Goal: Task Accomplishment & Management: Manage account settings

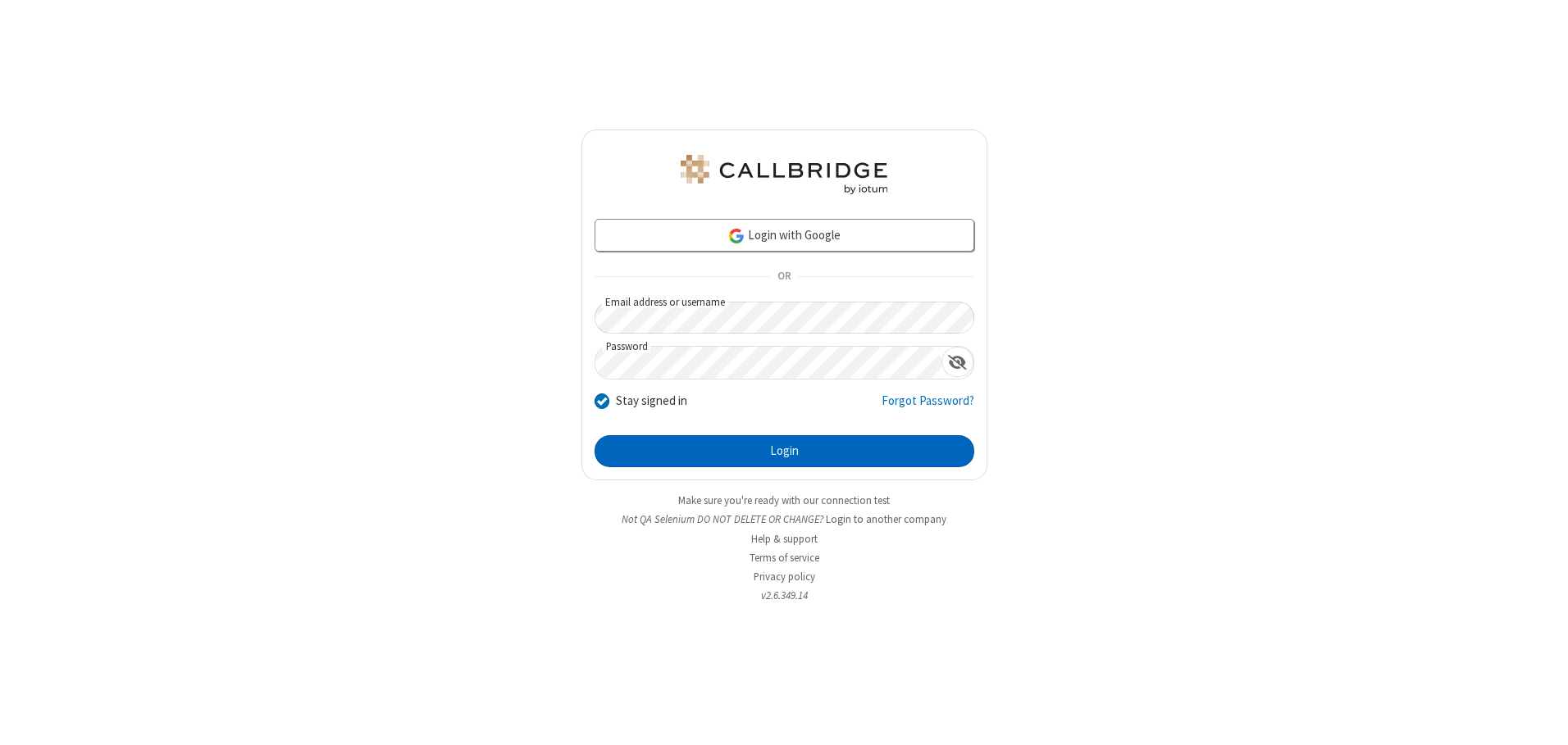
click at [784, 451] on button "Login" at bounding box center [784, 452] width 380 height 33
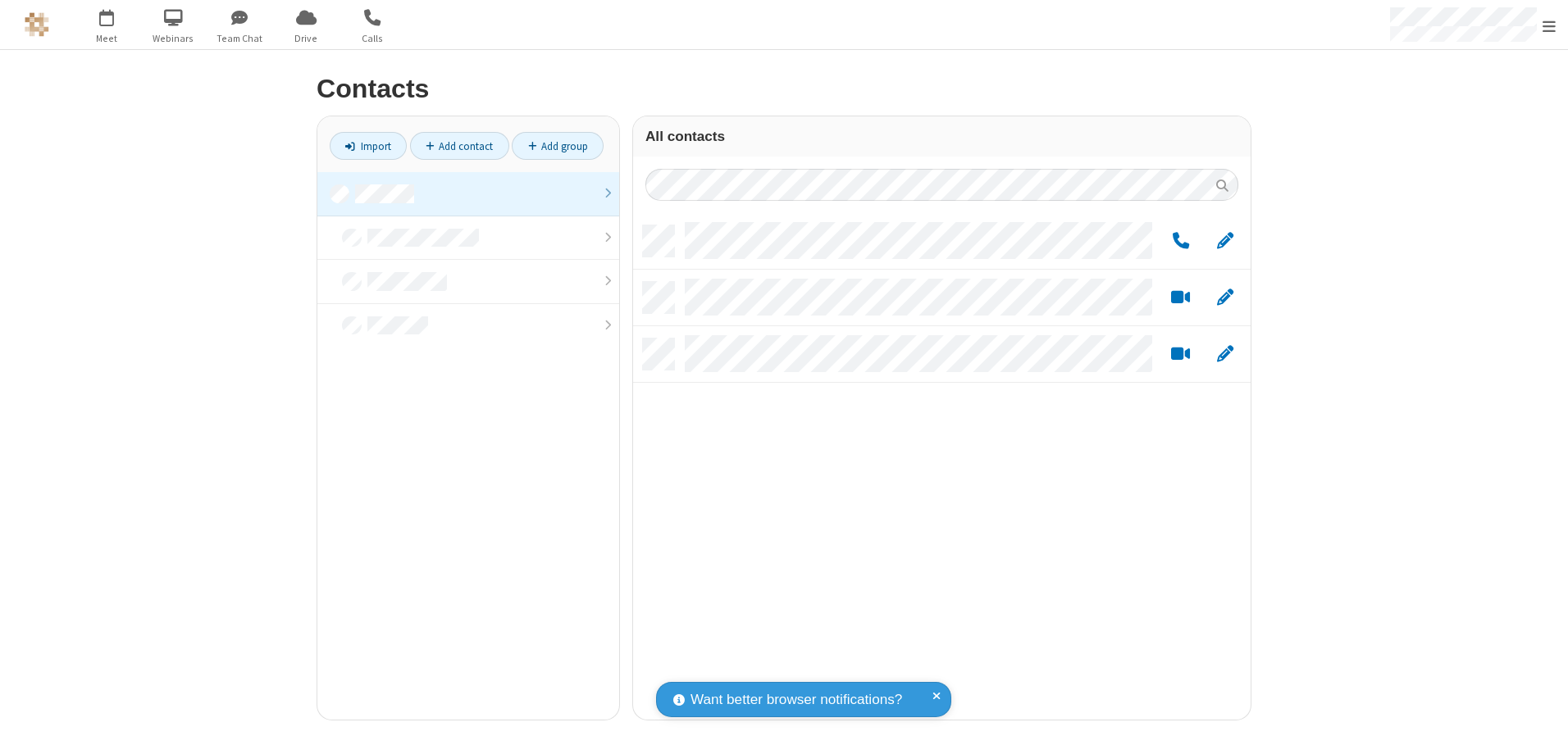
scroll to position [494, 605]
click at [468, 193] on link at bounding box center [468, 194] width 302 height 45
click at [558, 146] on link "Add group" at bounding box center [558, 146] width 92 height 28
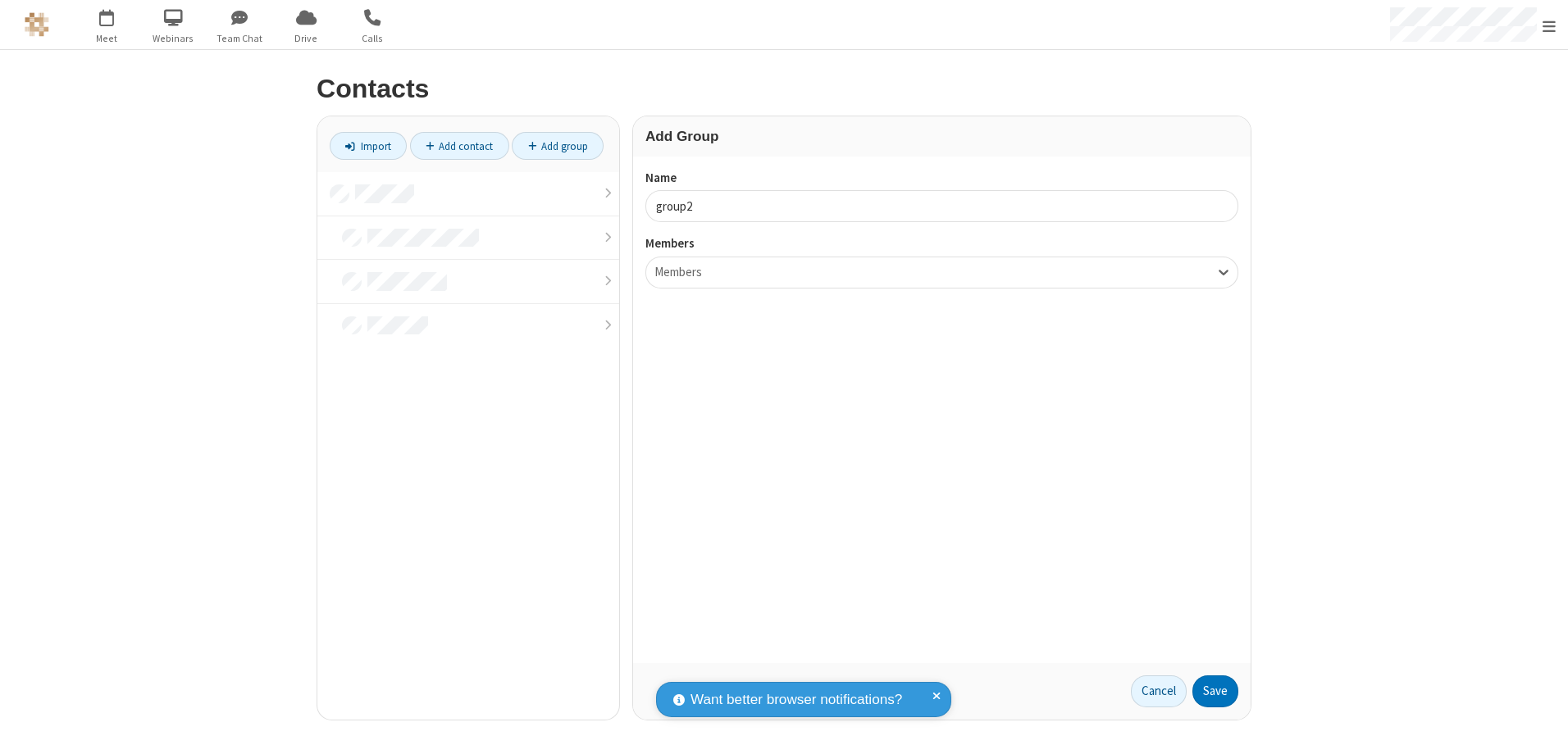
type input "group2"
type input "name19"
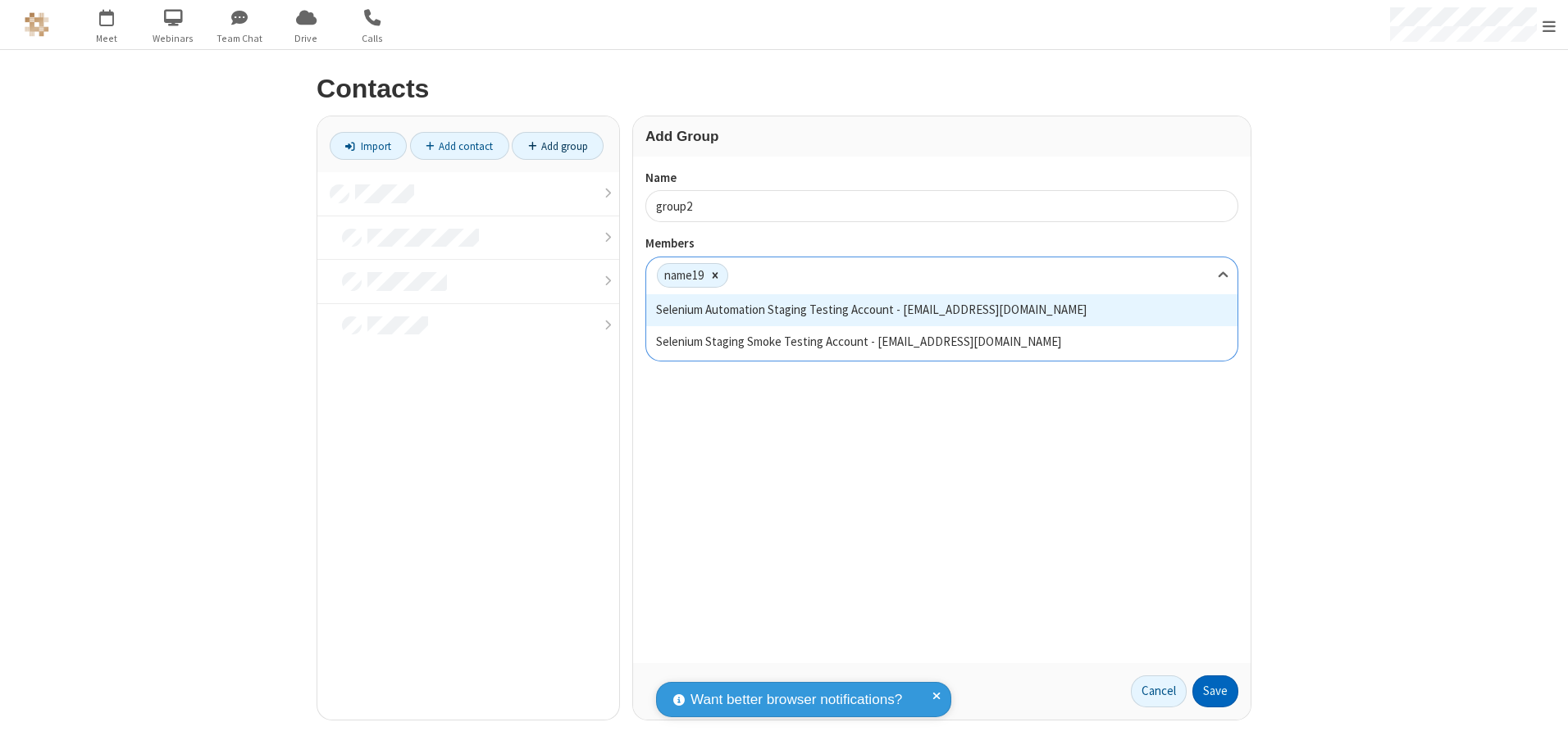
click at [1215, 692] on button "Save" at bounding box center [1215, 693] width 46 height 33
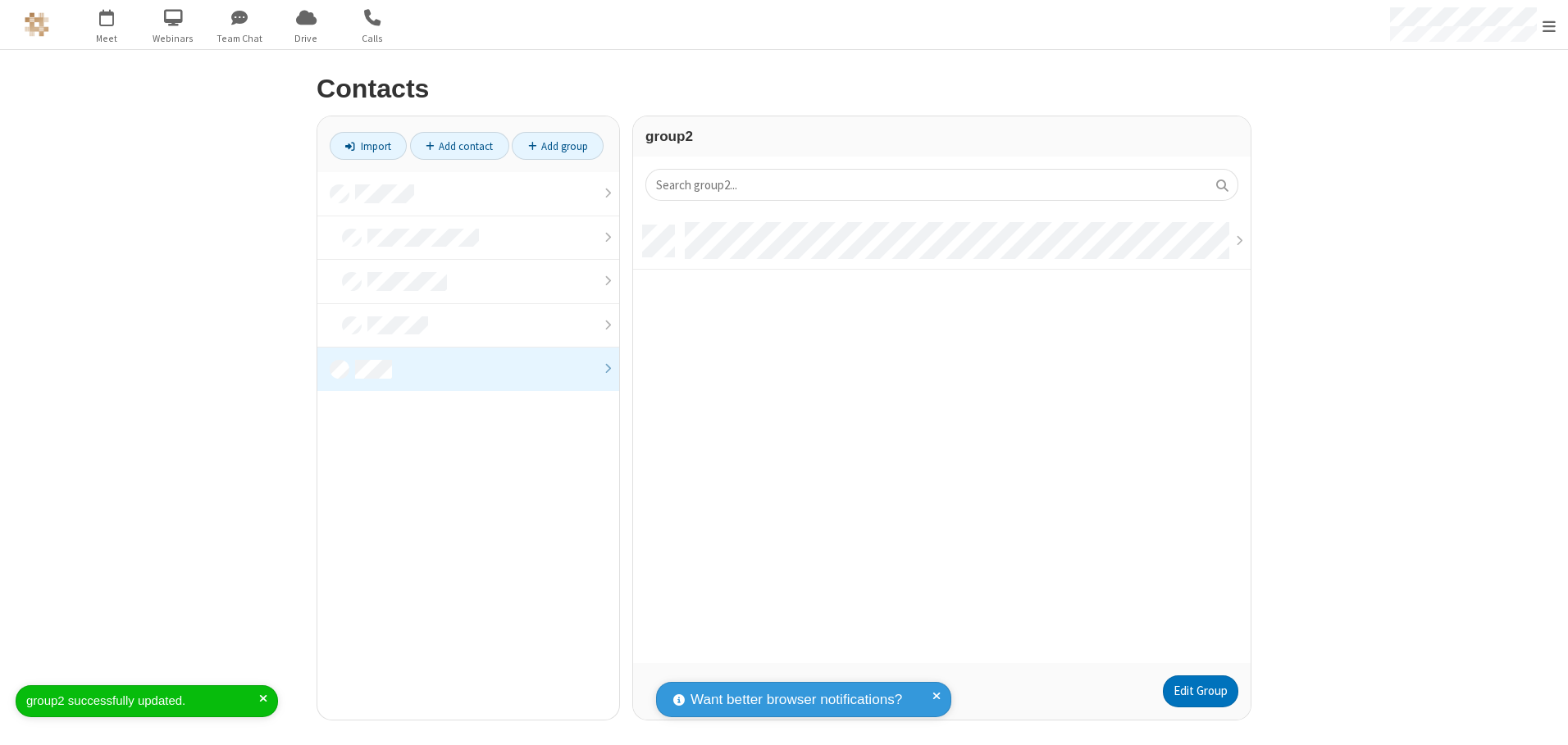
scroll to position [438, 605]
click at [1200, 692] on link "Edit Group" at bounding box center [1201, 693] width 76 height 33
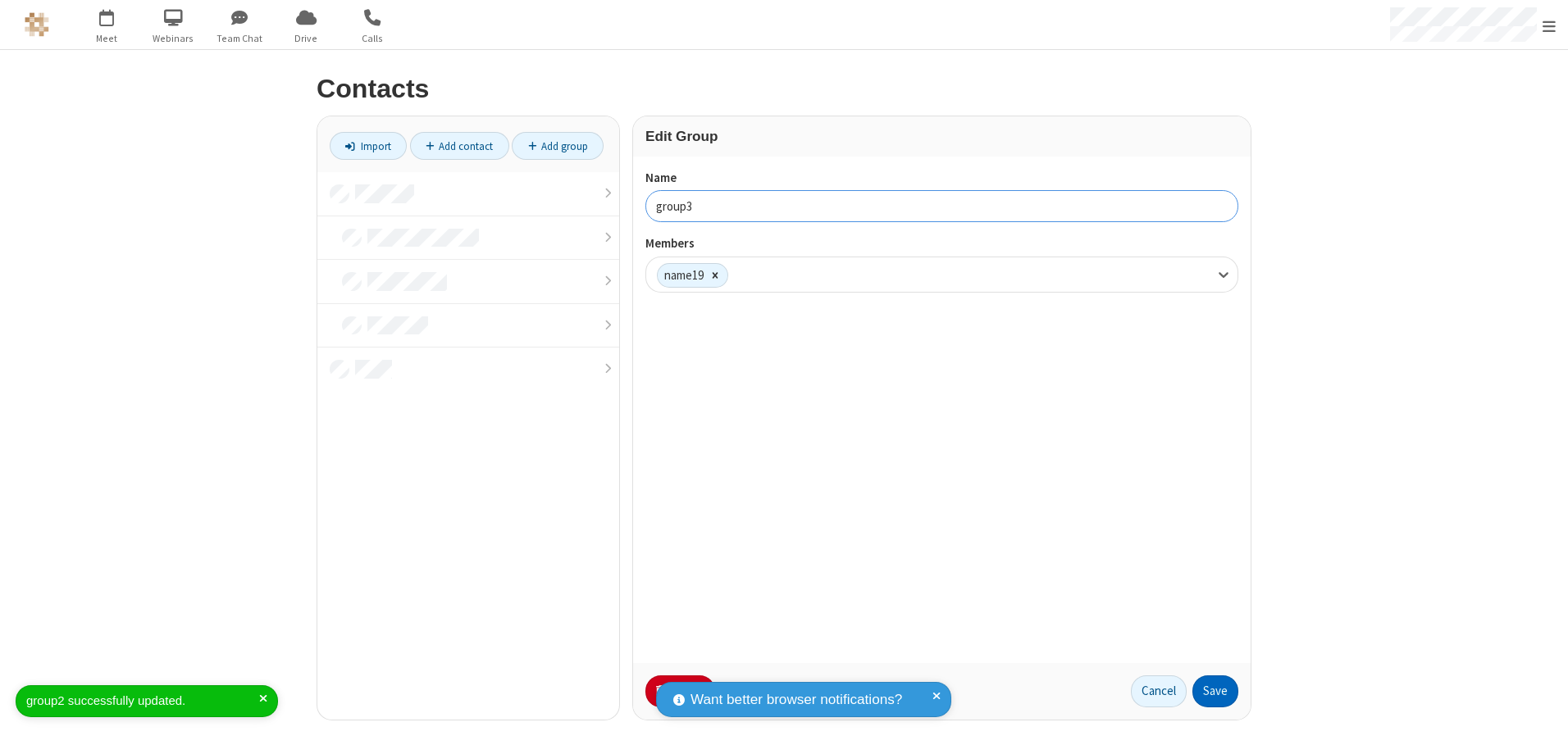
type input "group3"
click at [1215, 692] on button "Save" at bounding box center [1215, 693] width 46 height 33
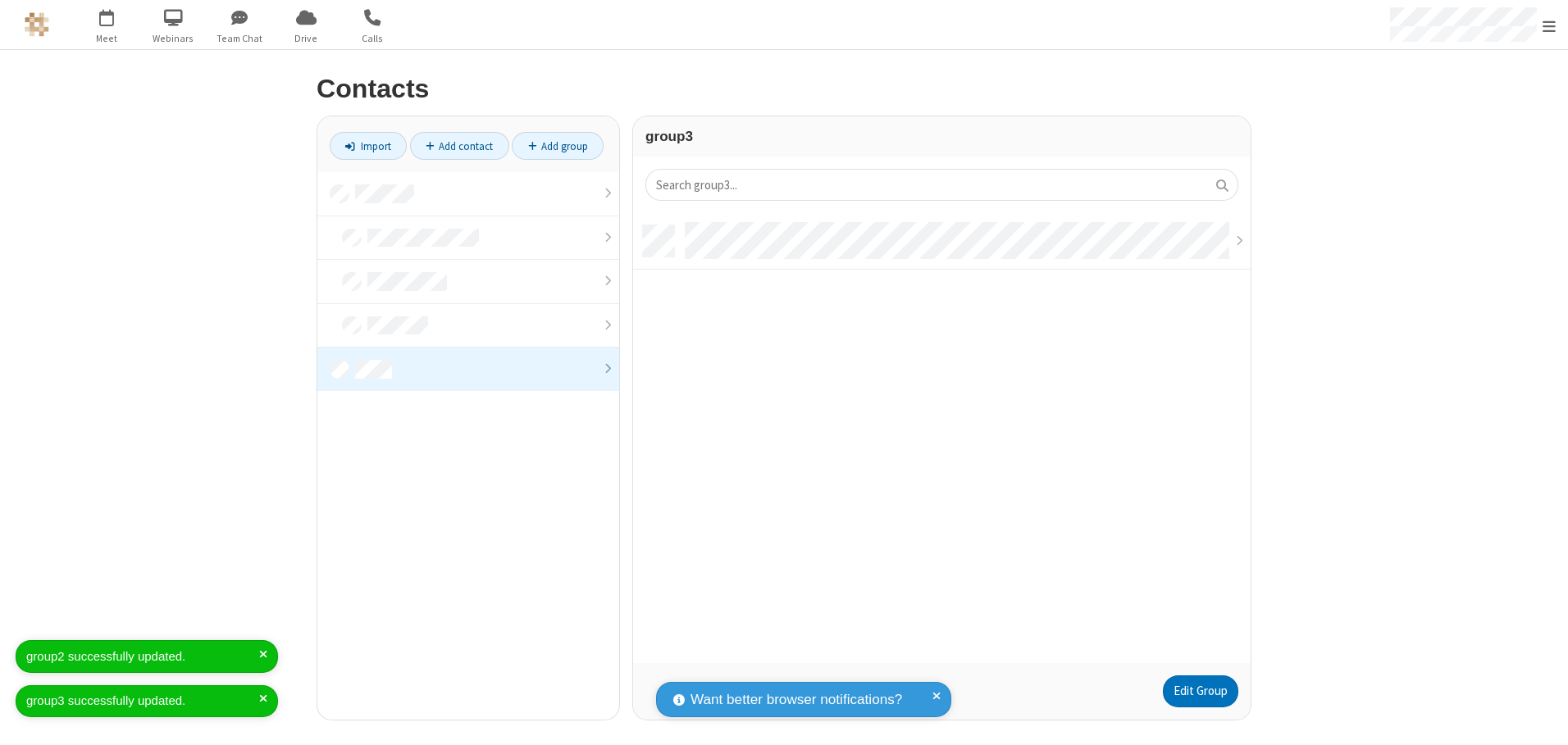
scroll to position [438, 605]
